Goal: Task Accomplishment & Management: Use online tool/utility

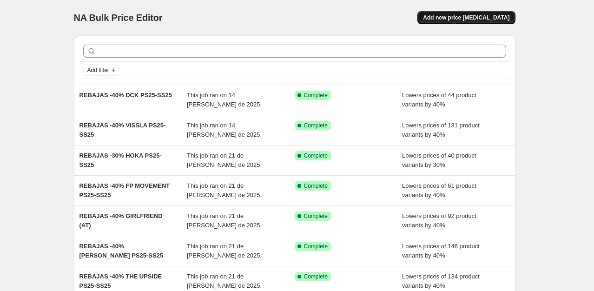
click at [491, 16] on span "Add new price change job" at bounding box center [466, 17] width 87 height 7
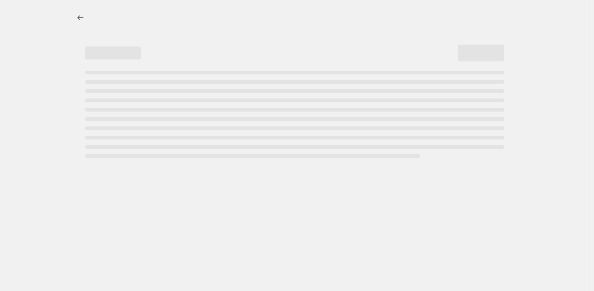
select select "percentage"
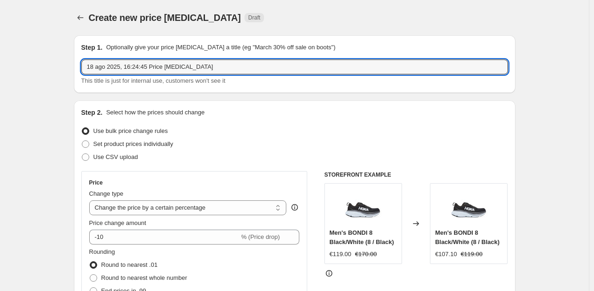
drag, startPoint x: 218, startPoint y: 71, endPoint x: 61, endPoint y: 90, distance: 157.4
type input "REBAJAS -30% PDB PS25-SS25"
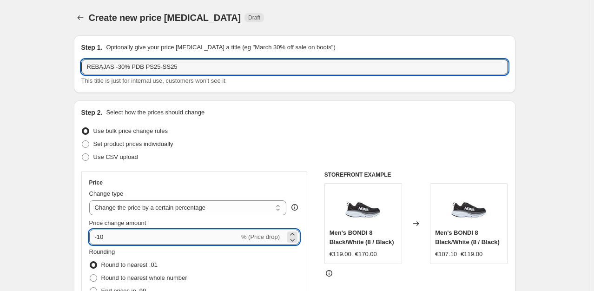
click at [131, 235] on input "-10" at bounding box center [164, 237] width 150 height 15
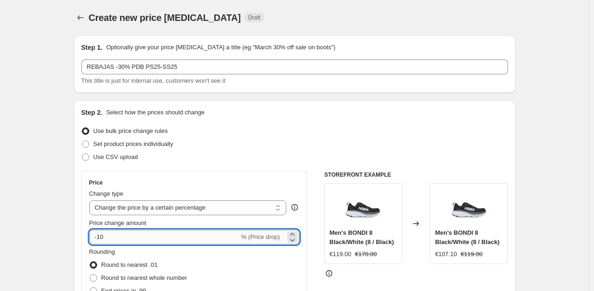
type input "-1"
type input "-30"
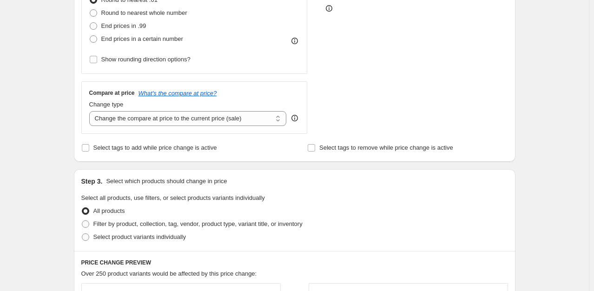
scroll to position [326, 0]
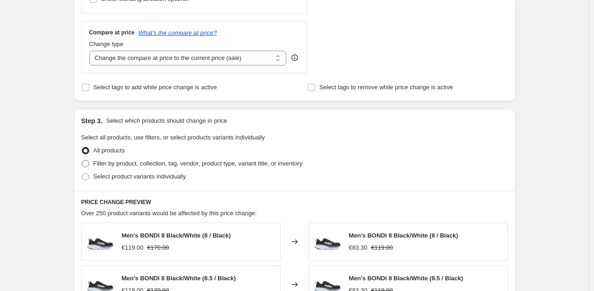
click at [205, 167] on span "Filter by product, collection, tag, vendor, product type, variant title, or inv…" at bounding box center [197, 163] width 209 height 7
click at [82, 160] on input "Filter by product, collection, tag, vendor, product type, variant title, or inv…" at bounding box center [82, 160] width 0 height 0
radio input "true"
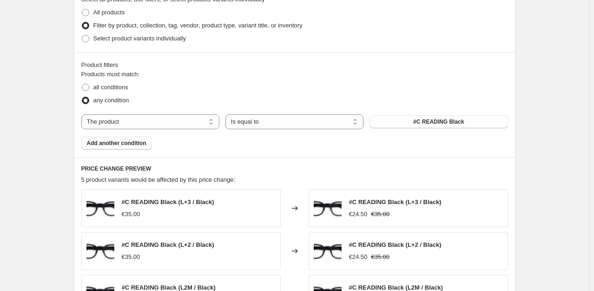
scroll to position [465, 0]
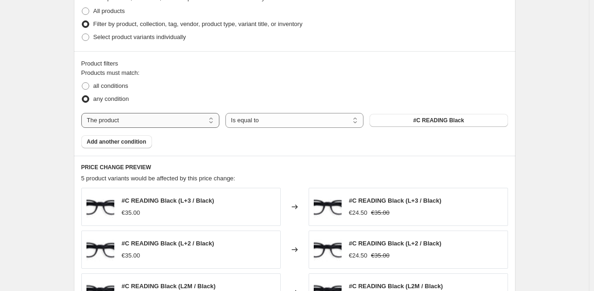
click at [146, 117] on select "The product The product's collection The product's tag The product's vendor The…" at bounding box center [150, 120] width 138 height 15
select select "vendor"
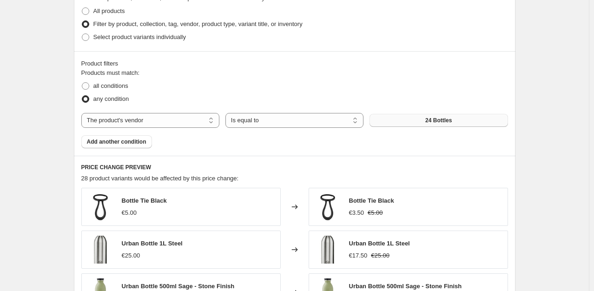
click at [459, 121] on button "24 Bottles" at bounding box center [439, 120] width 138 height 13
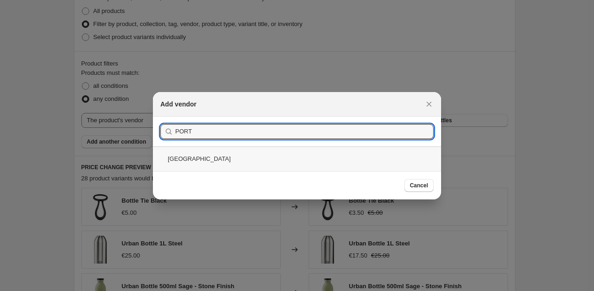
type input "PORT"
click at [205, 158] on div "Port De Bras" at bounding box center [297, 159] width 288 height 25
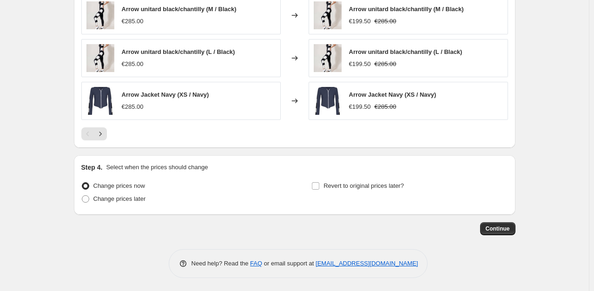
scroll to position [463, 0]
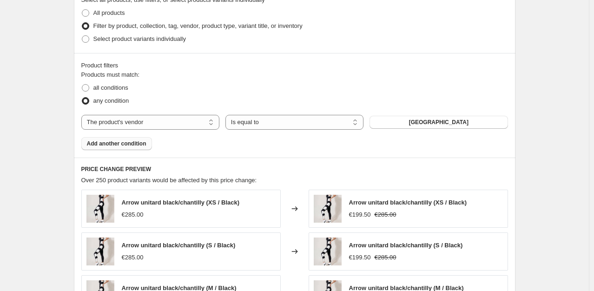
click at [141, 144] on span "Add another condition" at bounding box center [117, 143] width 60 height 7
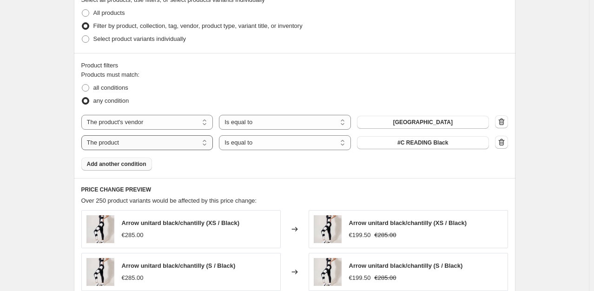
click at [158, 143] on select "The product The product's collection The product's tag The product's vendor The…" at bounding box center [147, 142] width 132 height 15
click at [392, 142] on button "24 Bottles" at bounding box center [423, 142] width 132 height 13
click at [155, 145] on select "The product The product's collection The product's tag The product's vendor The…" at bounding box center [147, 142] width 132 height 15
click at [185, 140] on select "The product The product's collection The product's tag The product's vendor The…" at bounding box center [147, 142] width 132 height 15
select select "collection"
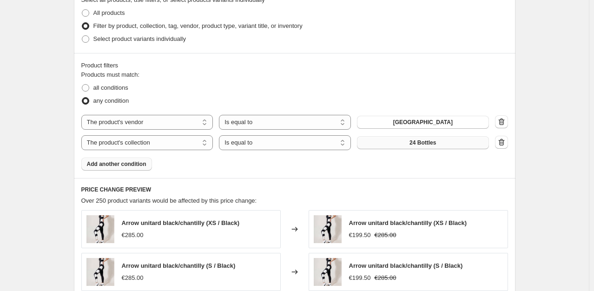
click at [456, 138] on button "24 Bottles" at bounding box center [423, 142] width 132 height 13
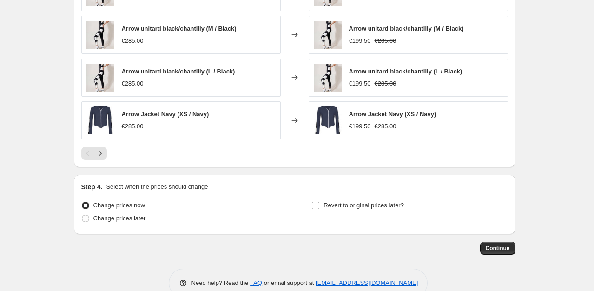
scroll to position [763, 0]
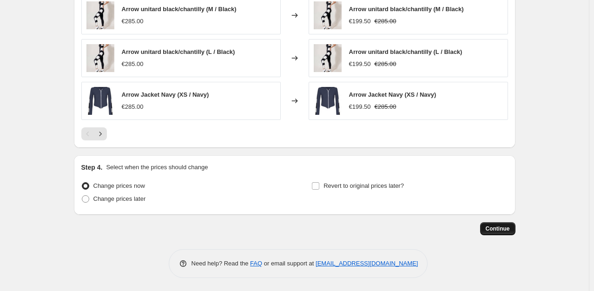
click at [512, 232] on button "Continue" at bounding box center [497, 228] width 35 height 13
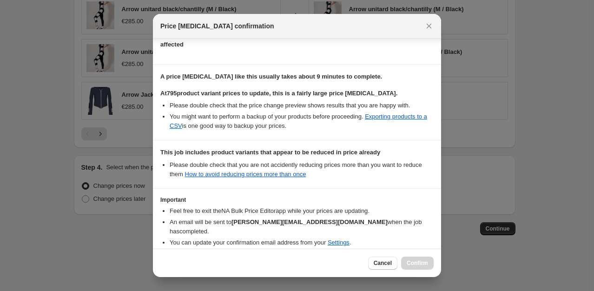
scroll to position [151, 0]
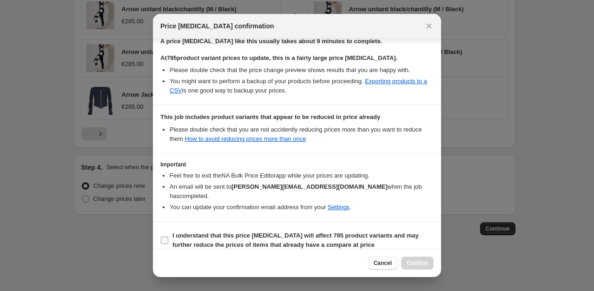
click at [166, 237] on input "I understand that this price change job will affect 795 product variants and ma…" at bounding box center [164, 240] width 7 height 7
checkbox input "true"
click at [407, 261] on button "Confirm" at bounding box center [417, 263] width 33 height 13
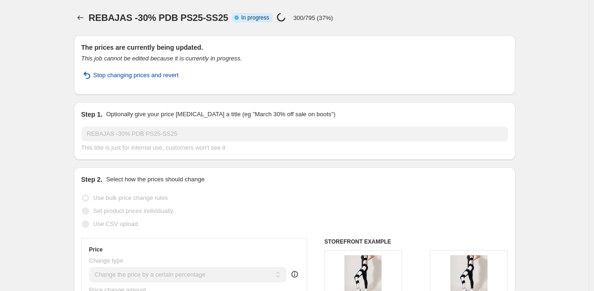
click at [113, 74] on span "Stop changing prices and revert" at bounding box center [136, 75] width 86 height 9
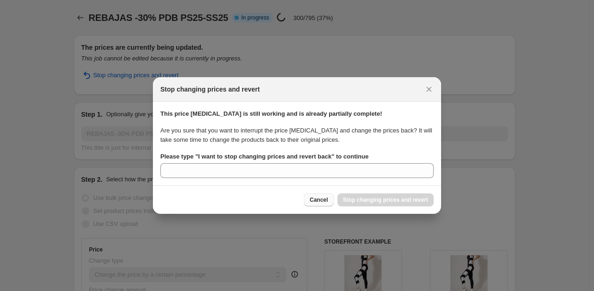
click at [324, 200] on span "Cancel" at bounding box center [319, 199] width 18 height 7
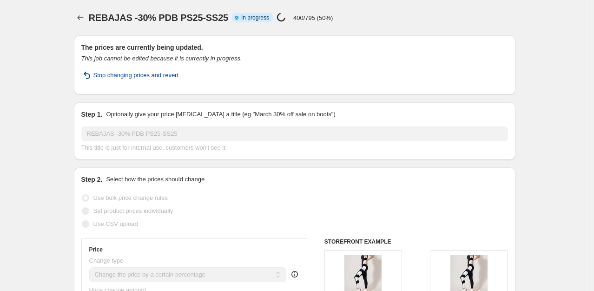
click at [151, 71] on span "Stop changing prices and revert" at bounding box center [136, 75] width 86 height 9
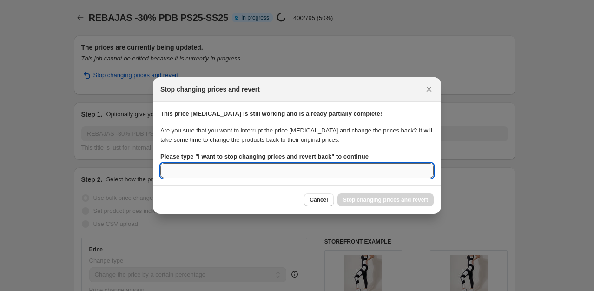
click at [280, 171] on input "Please type " I want to stop changing prices and revert back " to continue" at bounding box center [296, 170] width 273 height 15
type input "ERROR"
click at [370, 201] on div "Cancel Stop changing prices and revert" at bounding box center [369, 199] width 130 height 13
click at [217, 175] on input "ERROR" at bounding box center [296, 170] width 273 height 15
click at [377, 204] on div "Cancel Stop changing prices and revert" at bounding box center [369, 199] width 130 height 13
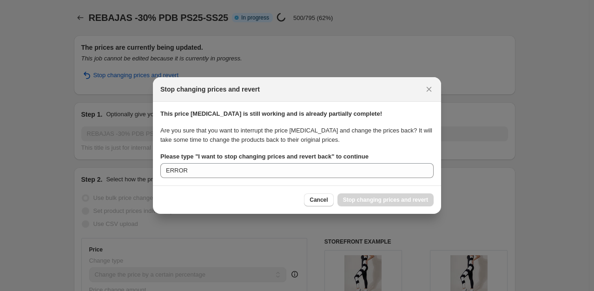
click at [380, 201] on div "Cancel Stop changing prices and revert" at bounding box center [369, 199] width 130 height 13
click at [380, 200] on div "Cancel Stop changing prices and revert" at bounding box center [369, 199] width 130 height 13
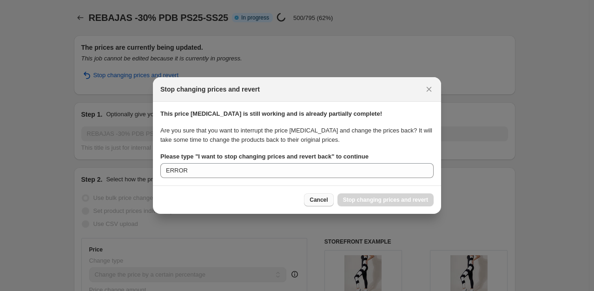
click at [322, 197] on span "Cancel" at bounding box center [319, 199] width 18 height 7
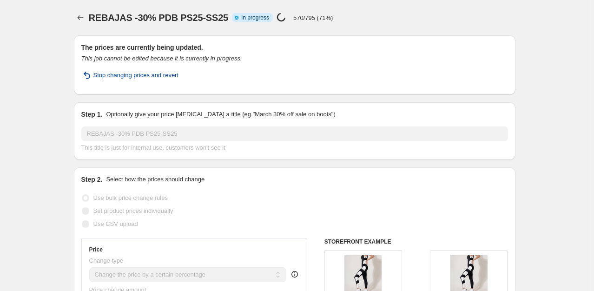
click at [168, 76] on span "Stop changing prices and revert" at bounding box center [136, 75] width 86 height 9
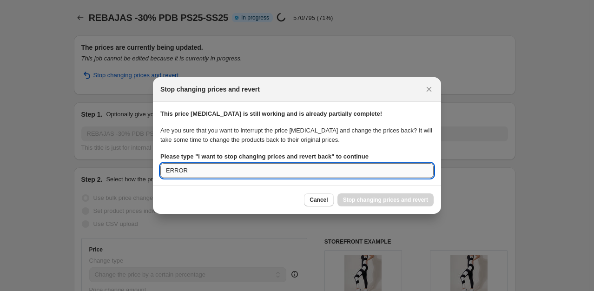
click at [293, 174] on input "ERROR" at bounding box center [296, 170] width 273 height 15
click at [405, 211] on div "Cancel Stop changing prices and revert" at bounding box center [297, 200] width 288 height 28
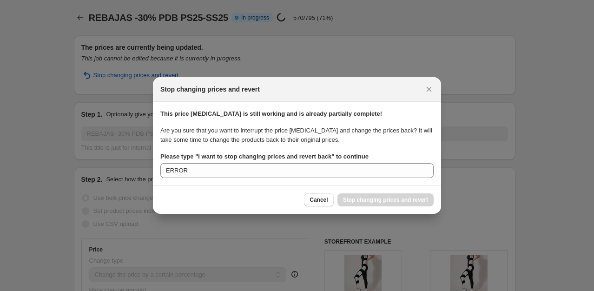
click at [405, 206] on div "Cancel Stop changing prices and revert" at bounding box center [369, 199] width 130 height 13
click at [404, 201] on div "Cancel Stop changing prices and revert" at bounding box center [369, 199] width 130 height 13
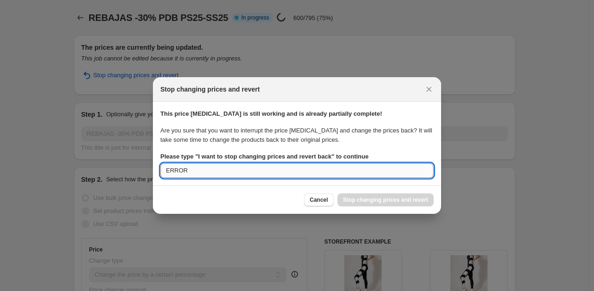
click at [266, 169] on input "ERROR" at bounding box center [296, 170] width 273 height 15
click at [434, 90] on button "Close" at bounding box center [429, 89] width 13 height 13
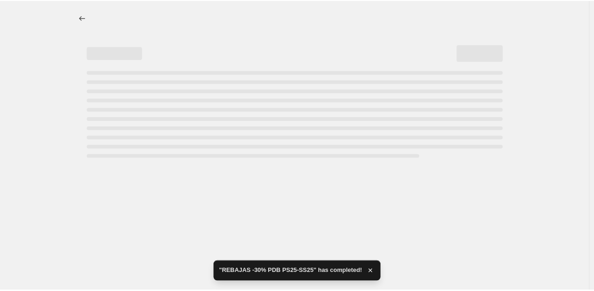
select select "percentage"
select select "vendor"
select select "collection"
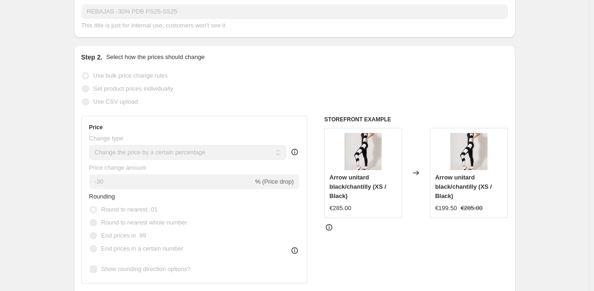
scroll to position [47, 0]
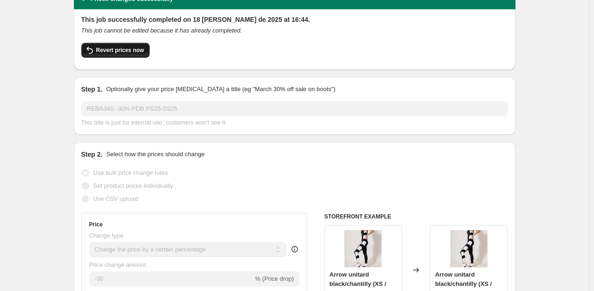
click at [145, 53] on button "Revert prices now" at bounding box center [115, 50] width 68 height 15
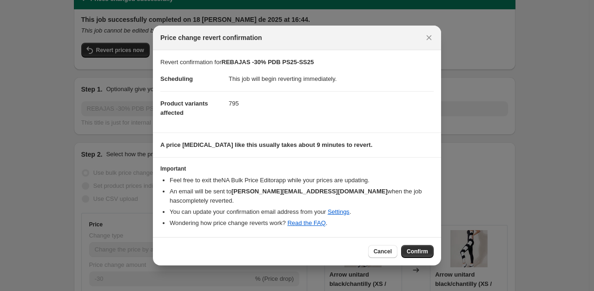
click at [421, 253] on div "Cancel Confirm" at bounding box center [297, 251] width 288 height 28
click at [430, 245] on button "Confirm" at bounding box center [417, 251] width 33 height 13
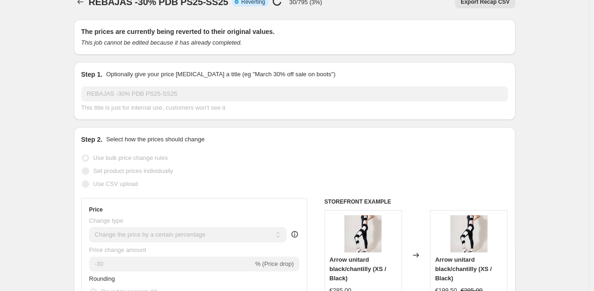
scroll to position [0, 0]
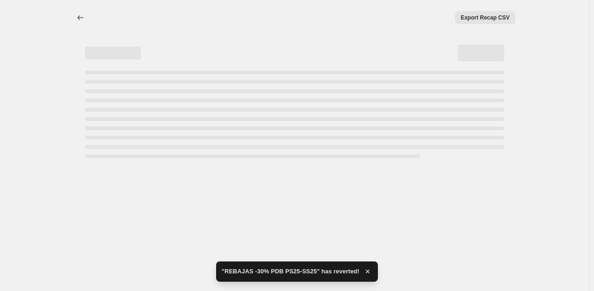
select select "percentage"
select select "vendor"
select select "collection"
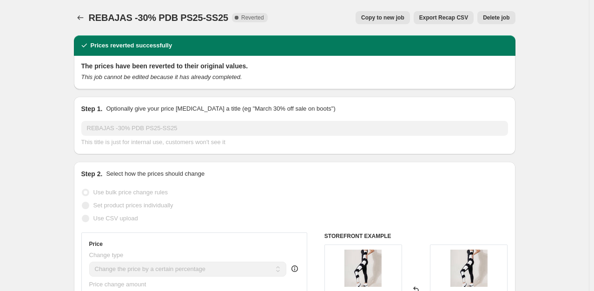
click at [392, 19] on span "Copy to new job" at bounding box center [382, 17] width 43 height 7
select select "percentage"
select select "vendor"
select select "collection"
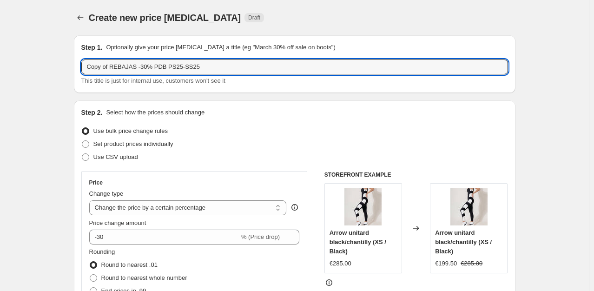
drag, startPoint x: 113, startPoint y: 68, endPoint x: 35, endPoint y: 60, distance: 77.6
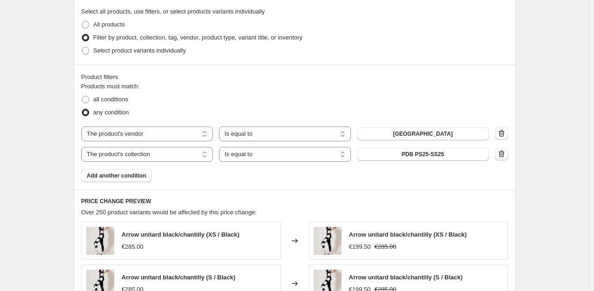
scroll to position [465, 0]
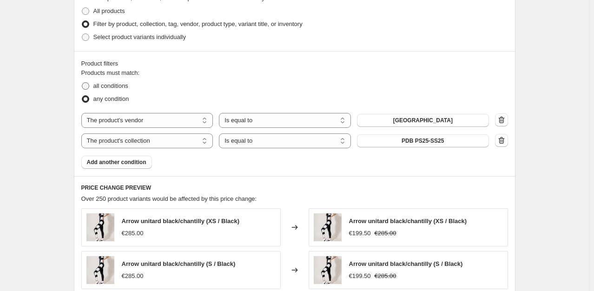
type input "REBAJAS -30% PDB PS25-SS25"
click at [99, 90] on span "all conditions" at bounding box center [110, 85] width 35 height 9
click at [82, 83] on input "all conditions" at bounding box center [82, 82] width 0 height 0
radio input "true"
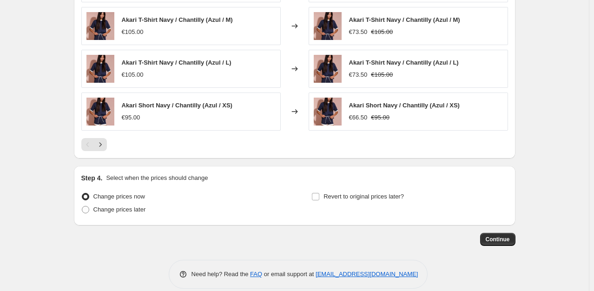
scroll to position [763, 0]
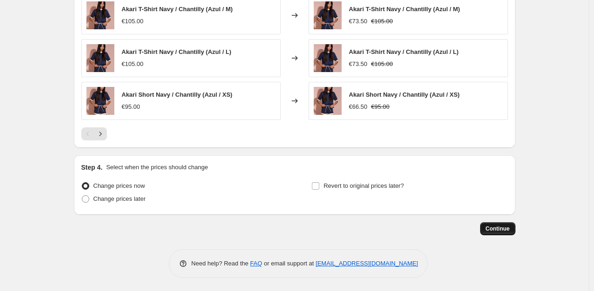
click at [502, 228] on span "Continue" at bounding box center [498, 228] width 24 height 7
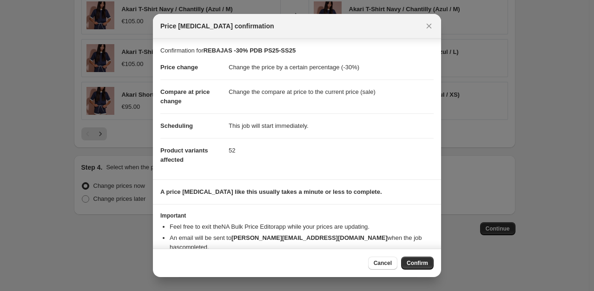
scroll to position [13, 0]
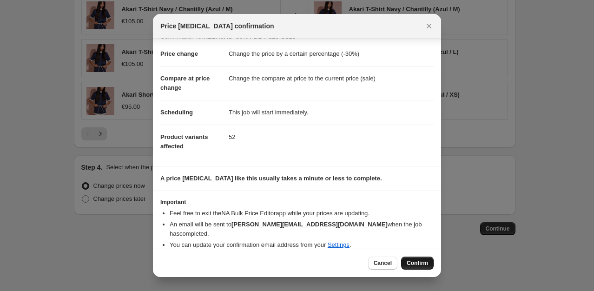
click at [431, 265] on button "Confirm" at bounding box center [417, 263] width 33 height 13
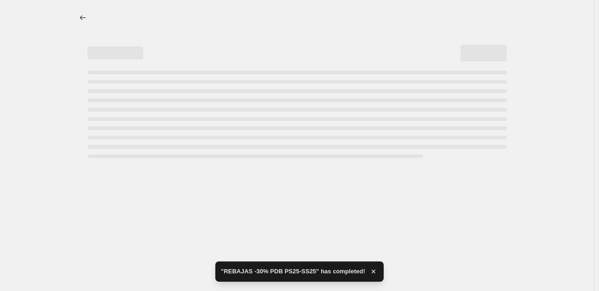
select select "percentage"
select select "vendor"
select select "collection"
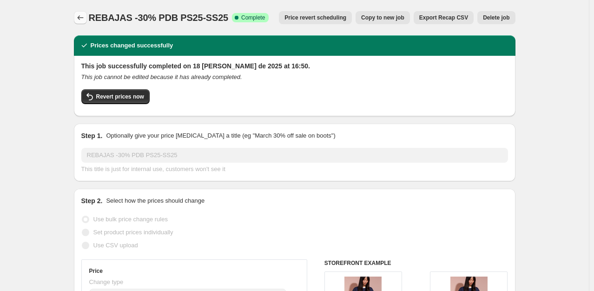
click at [82, 13] on button "Price change jobs" at bounding box center [80, 17] width 13 height 13
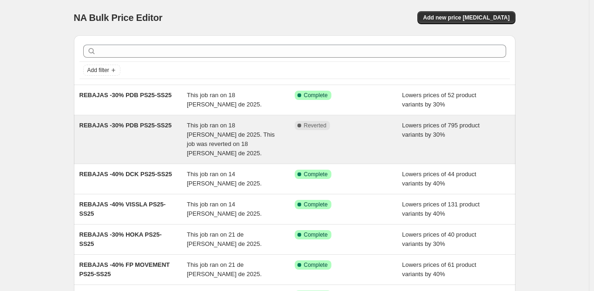
click at [113, 136] on div "REBAJAS -30% PDB PS25-SS25" at bounding box center [134, 139] width 108 height 37
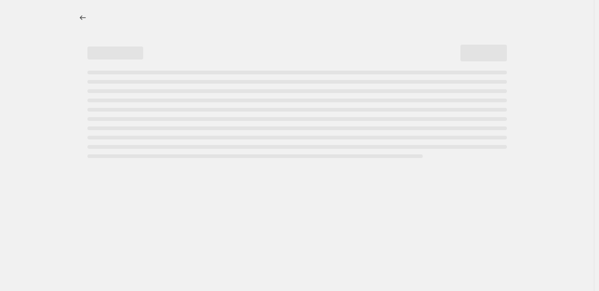
select select "percentage"
select select "vendor"
select select "collection"
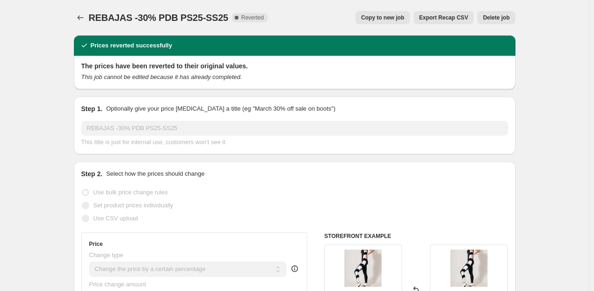
click at [503, 19] on span "Delete job" at bounding box center [496, 17] width 27 height 7
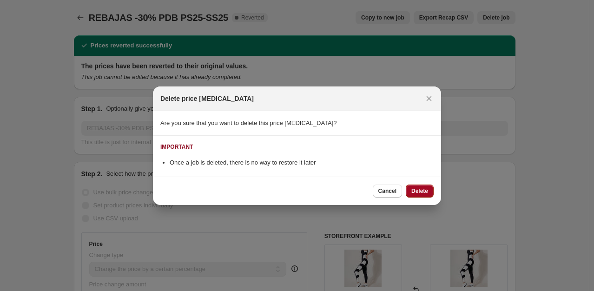
click at [415, 190] on span "Delete" at bounding box center [420, 190] width 17 height 7
